Goal: Information Seeking & Learning: Find specific fact

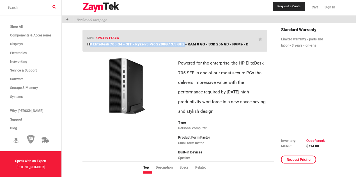
drag, startPoint x: 84, startPoint y: 43, endPoint x: 184, endPoint y: 50, distance: 99.7
click at [184, 50] on div "mpn: 4PG31UT#ABA HP EliteDesk 705 G4 - SFF - Ryzen 3 Pro 2200G / 3.5 GHz - RAM …" at bounding box center [174, 41] width 185 height 22
copy span "HP EliteDesk 705 G4 - SFF - Ryzen 3 Pro 2200G / 3.5 GHz"
